Goal: Information Seeking & Learning: Check status

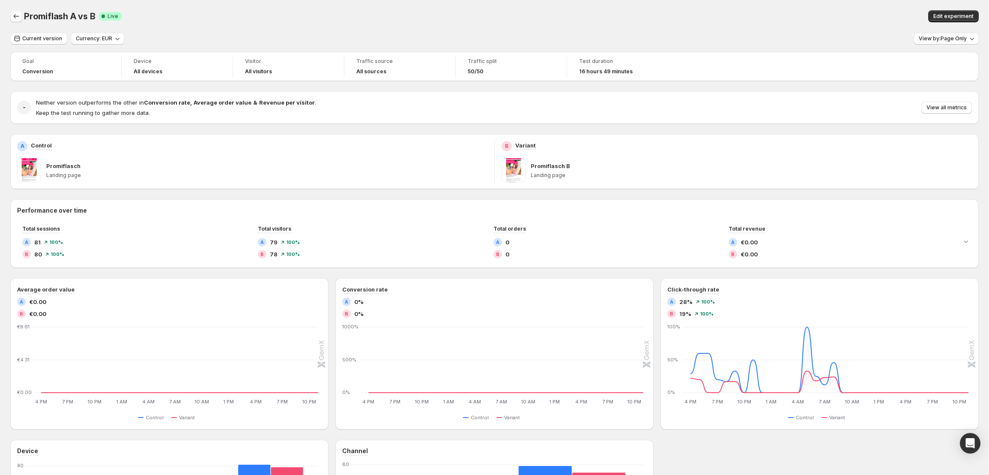
click at [17, 19] on icon "Back" at bounding box center [16, 16] width 9 height 9
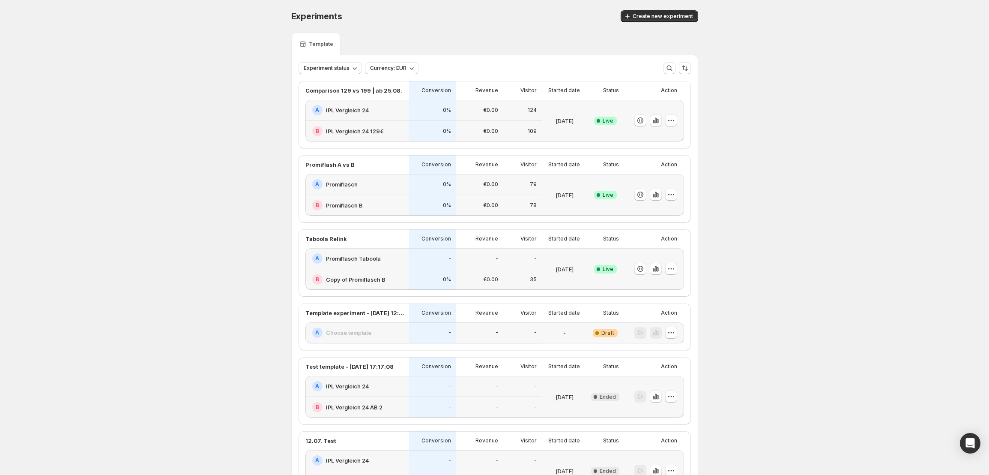
drag, startPoint x: 804, startPoint y: 233, endPoint x: 803, endPoint y: 237, distance: 4.5
drag, startPoint x: 657, startPoint y: 269, endPoint x: 798, endPoint y: 184, distance: 165.6
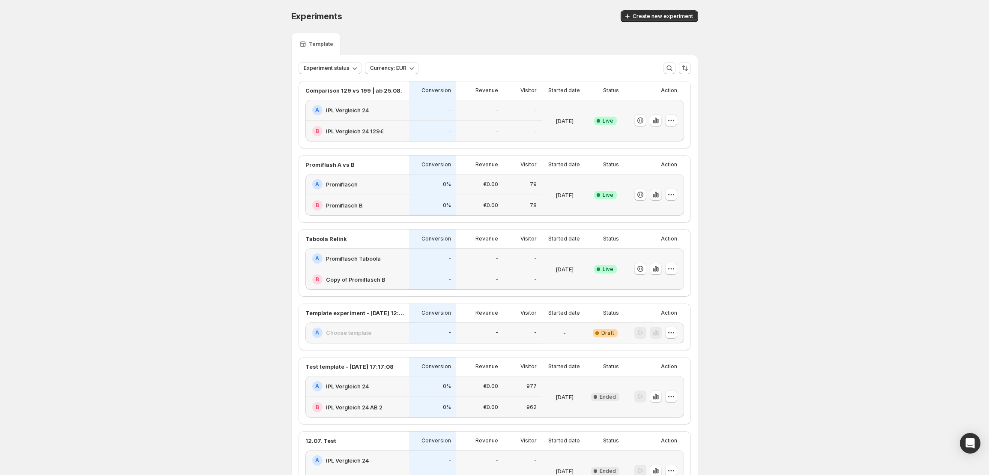
click at [658, 196] on icon "button" at bounding box center [658, 195] width 2 height 5
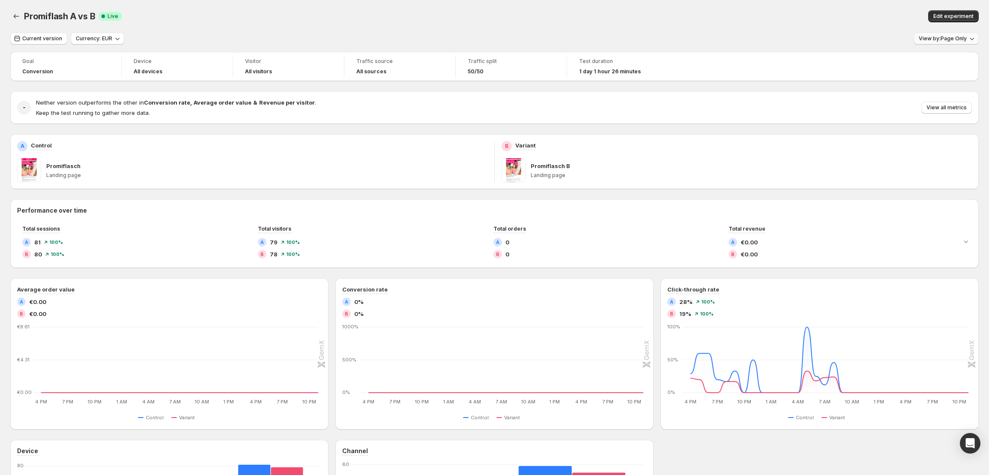
click at [932, 34] on button "View by: Page Only" at bounding box center [946, 39] width 65 height 12
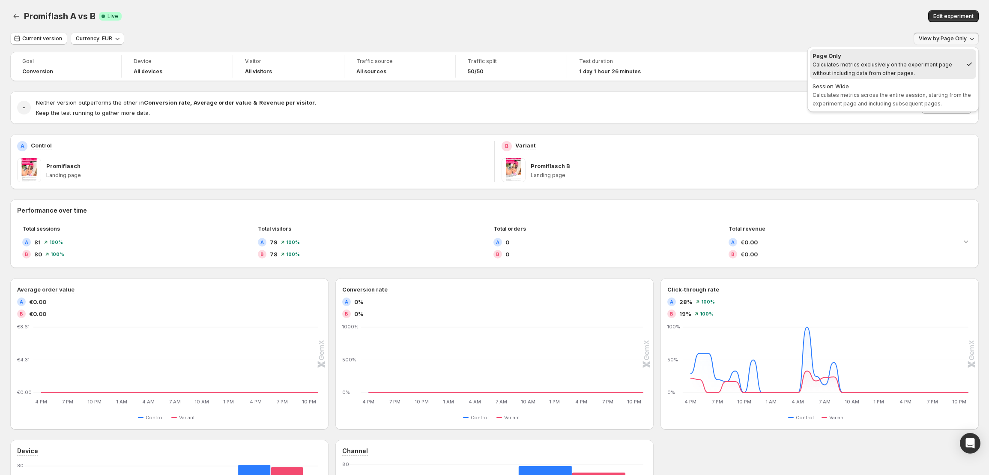
drag, startPoint x: 906, startPoint y: 96, endPoint x: 892, endPoint y: 101, distance: 15.4
click at [906, 96] on span "Calculates metrics across the entire session, starting from the experiment page…" at bounding box center [892, 99] width 158 height 15
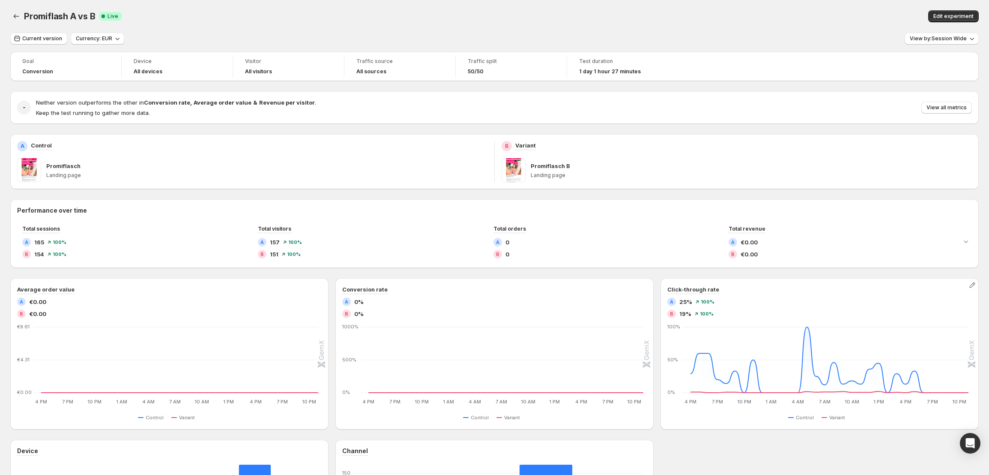
click at [684, 302] on span "25%" at bounding box center [685, 301] width 13 height 9
click at [21, 12] on button "Back" at bounding box center [16, 16] width 12 height 12
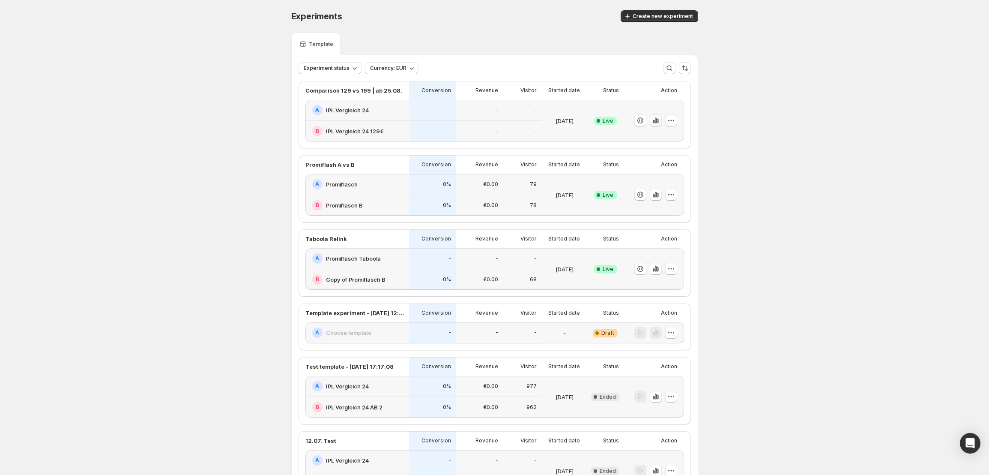
click at [660, 123] on icon "button" at bounding box center [655, 120] width 9 height 9
